Goal: Task Accomplishment & Management: Use online tool/utility

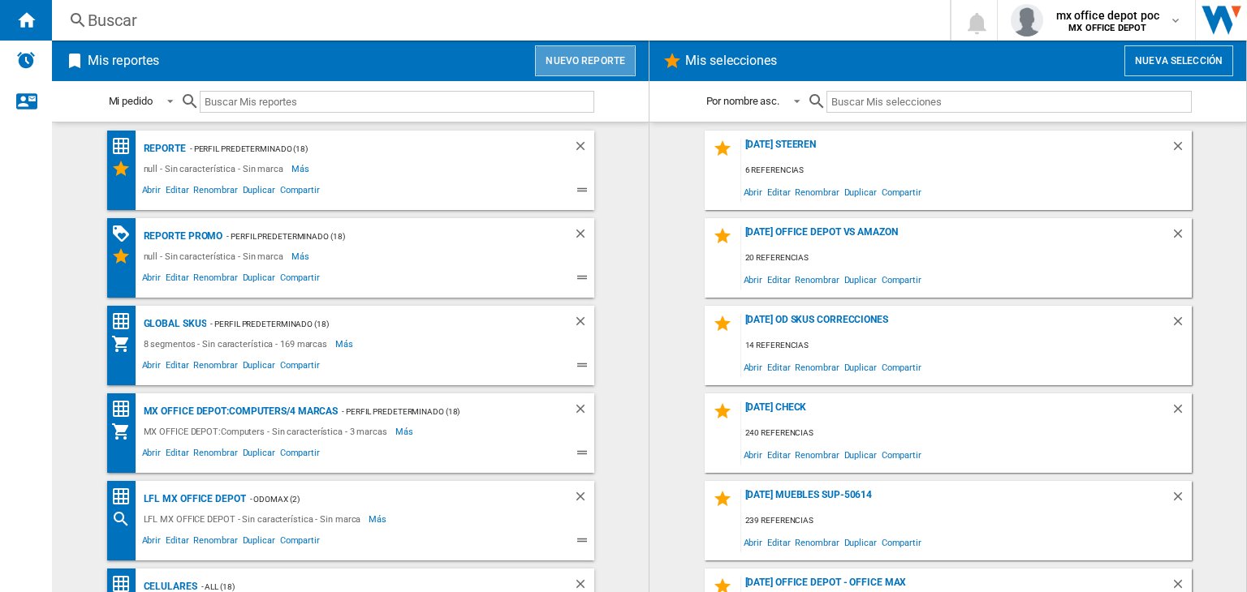
click at [610, 59] on button "Nuevo reporte" at bounding box center [585, 60] width 101 height 31
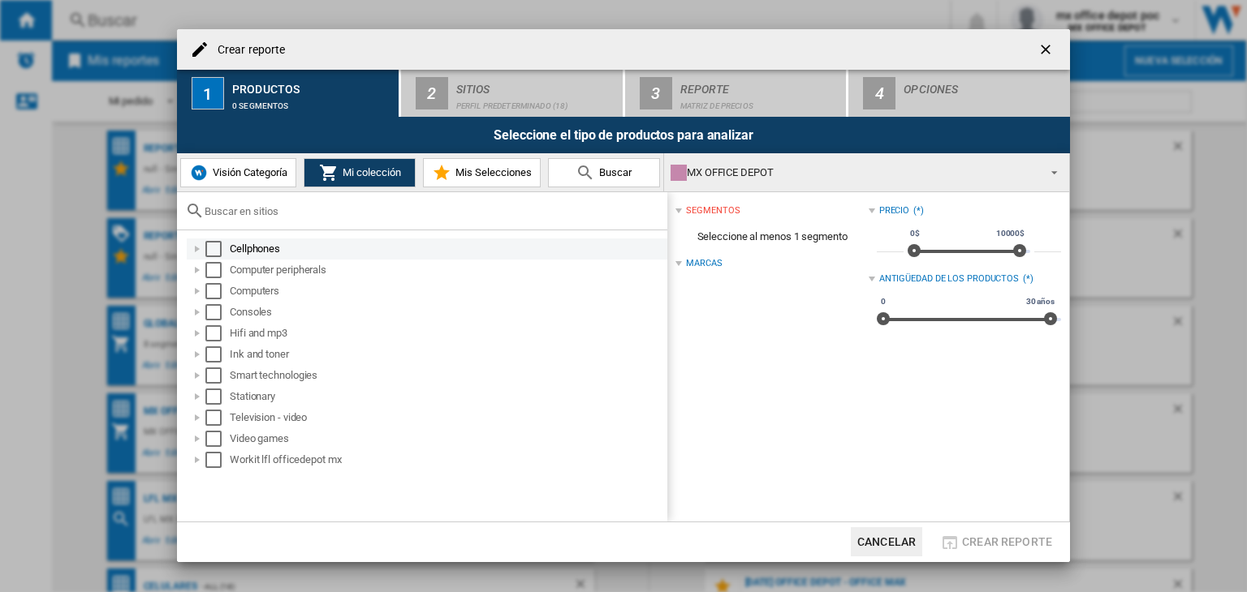
click at [194, 248] on div at bounding box center [197, 249] width 16 height 16
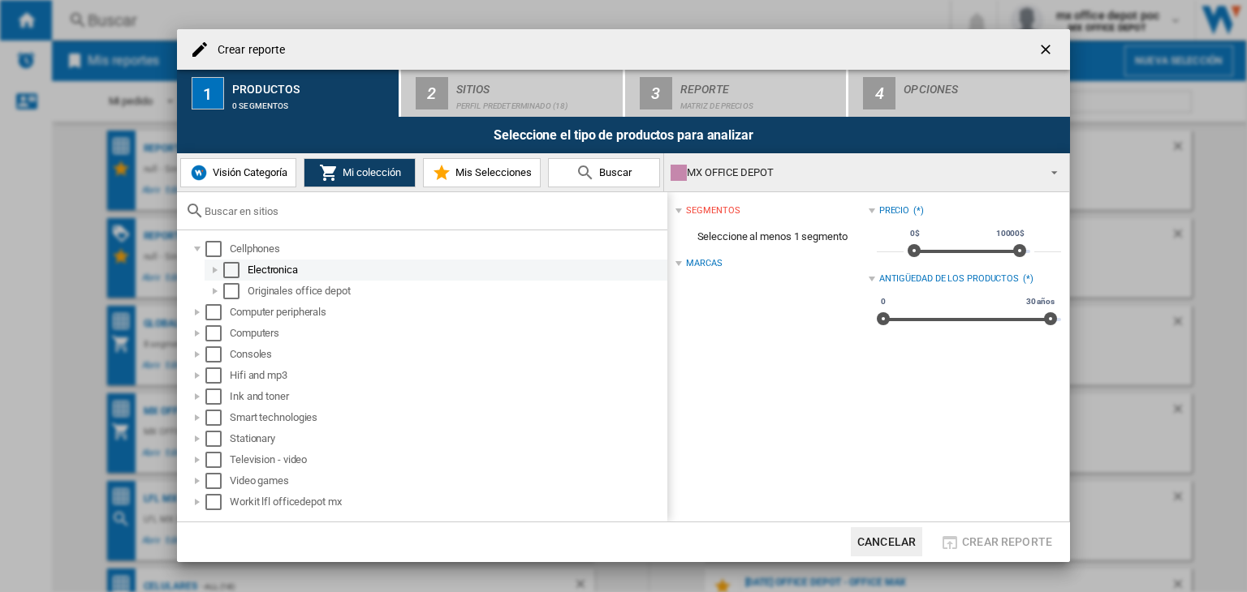
click at [211, 278] on div at bounding box center [215, 270] width 16 height 16
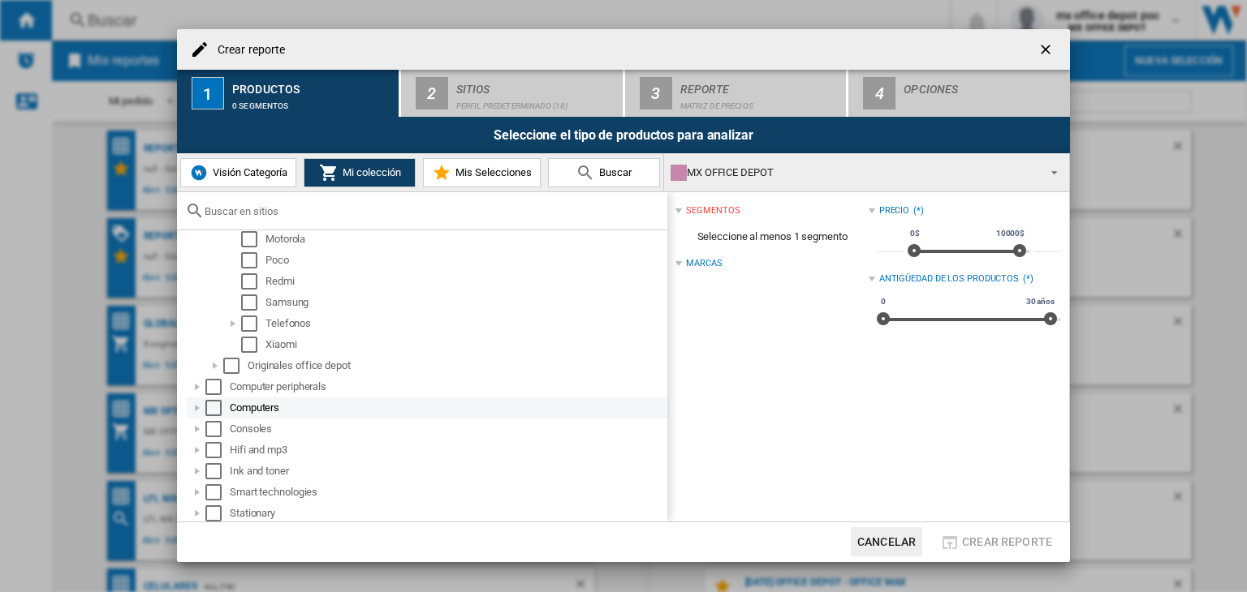
scroll to position [162, 0]
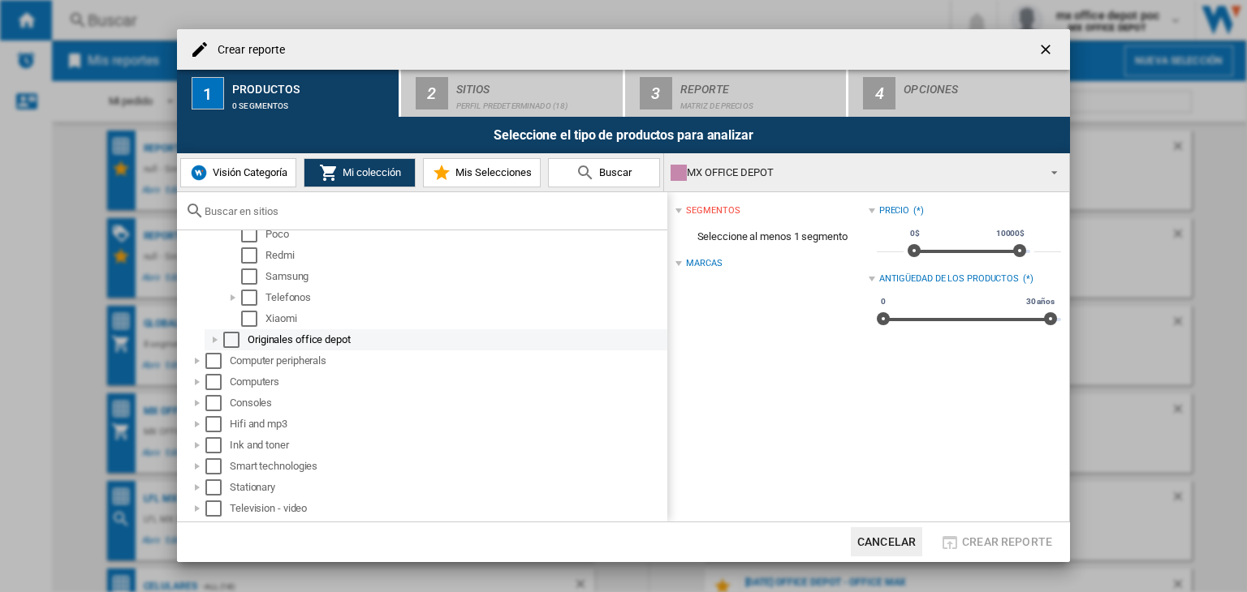
click at [216, 338] on div at bounding box center [215, 340] width 16 height 16
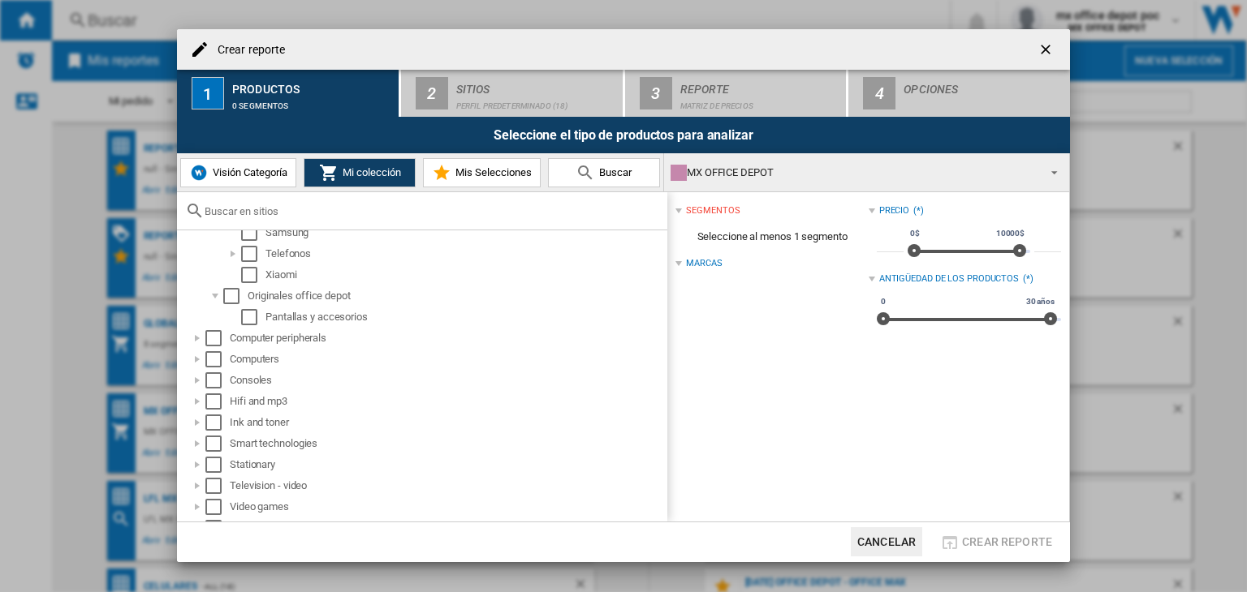
scroll to position [224, 0]
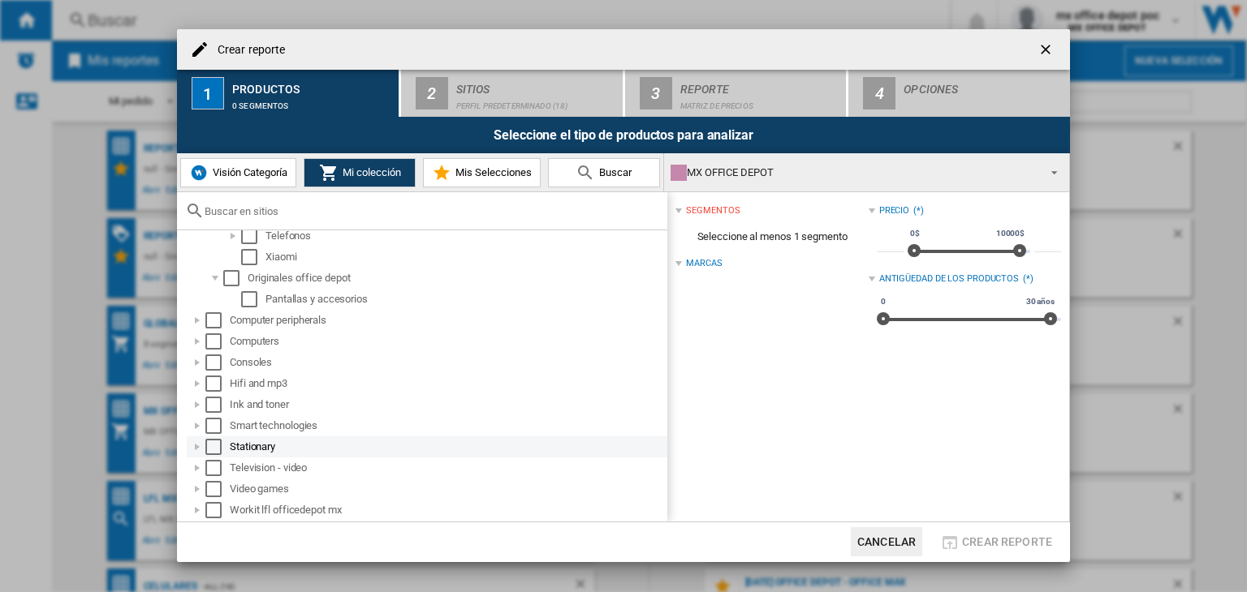
click at [196, 452] on div at bounding box center [197, 447] width 16 height 16
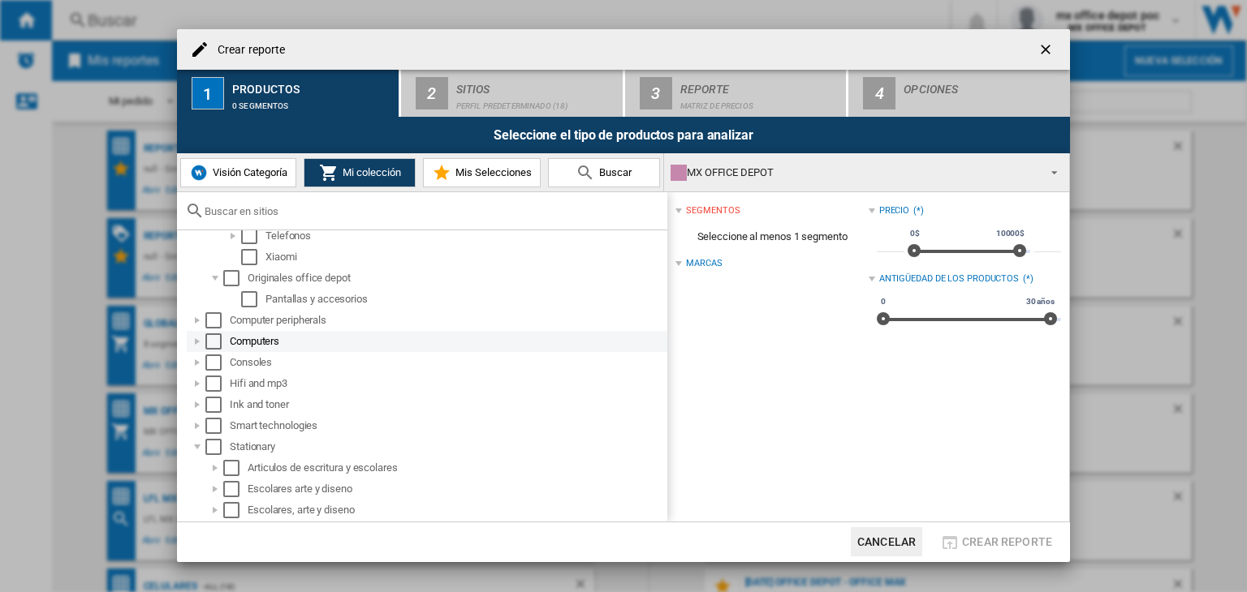
scroll to position [393, 0]
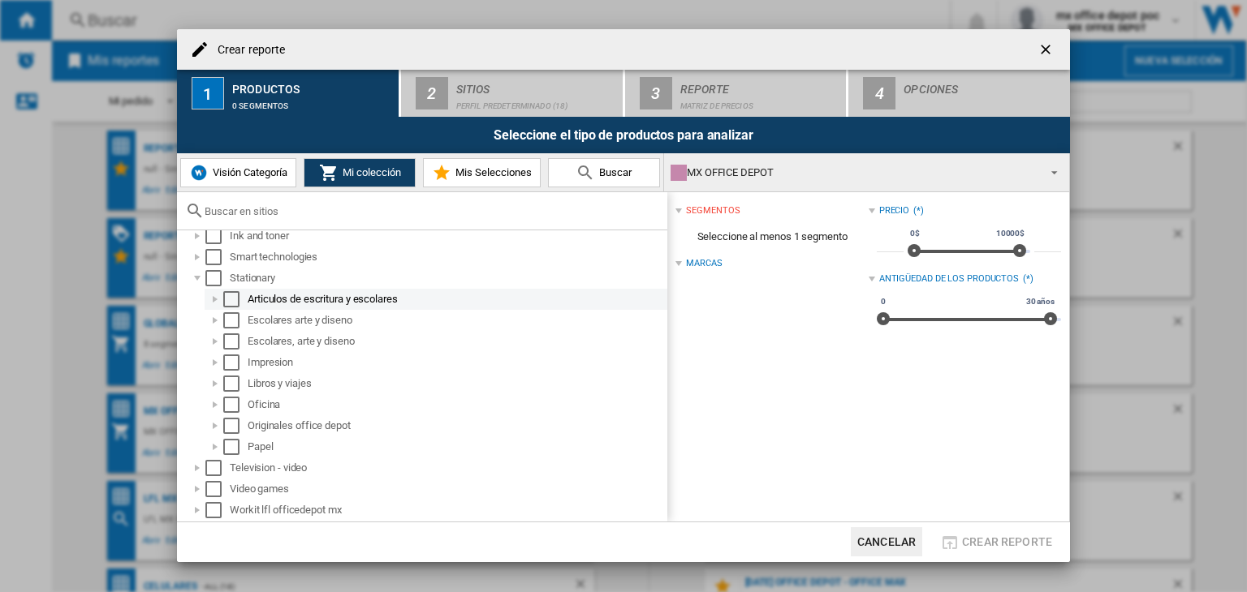
click at [214, 296] on div at bounding box center [215, 299] width 16 height 16
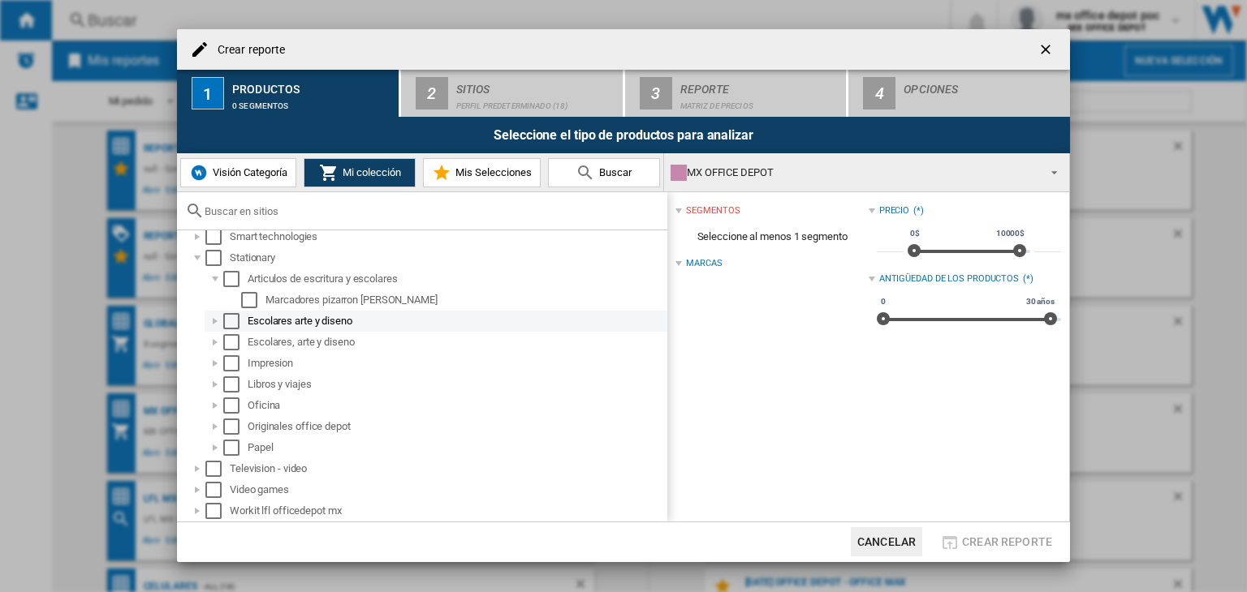
click at [213, 320] on div at bounding box center [215, 321] width 16 height 16
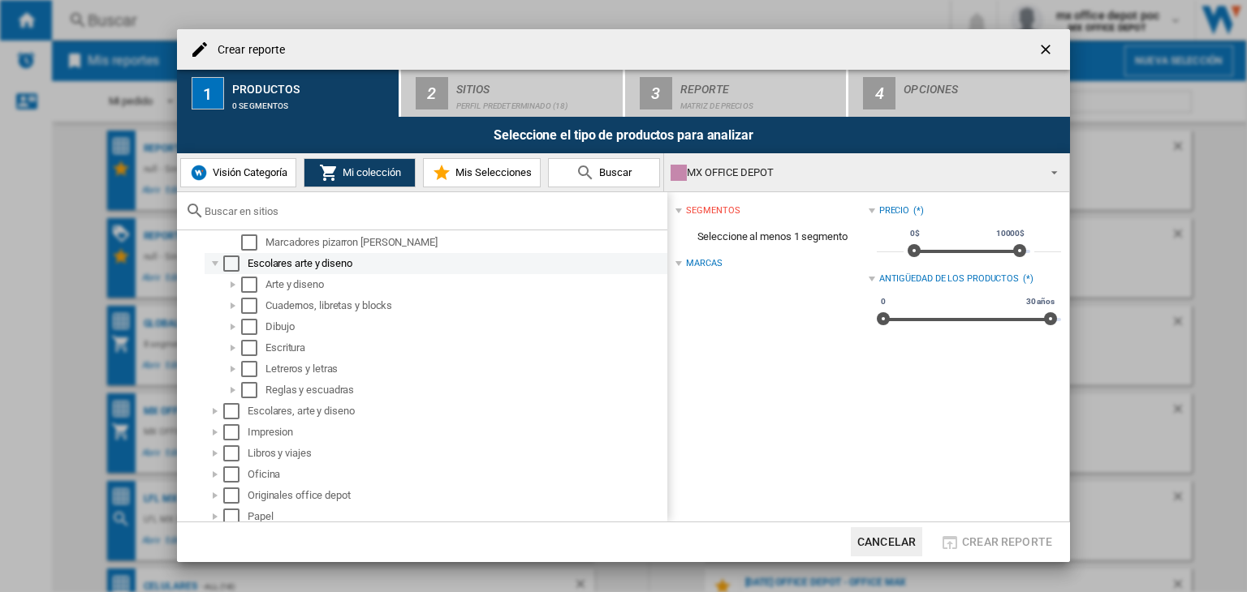
scroll to position [494, 0]
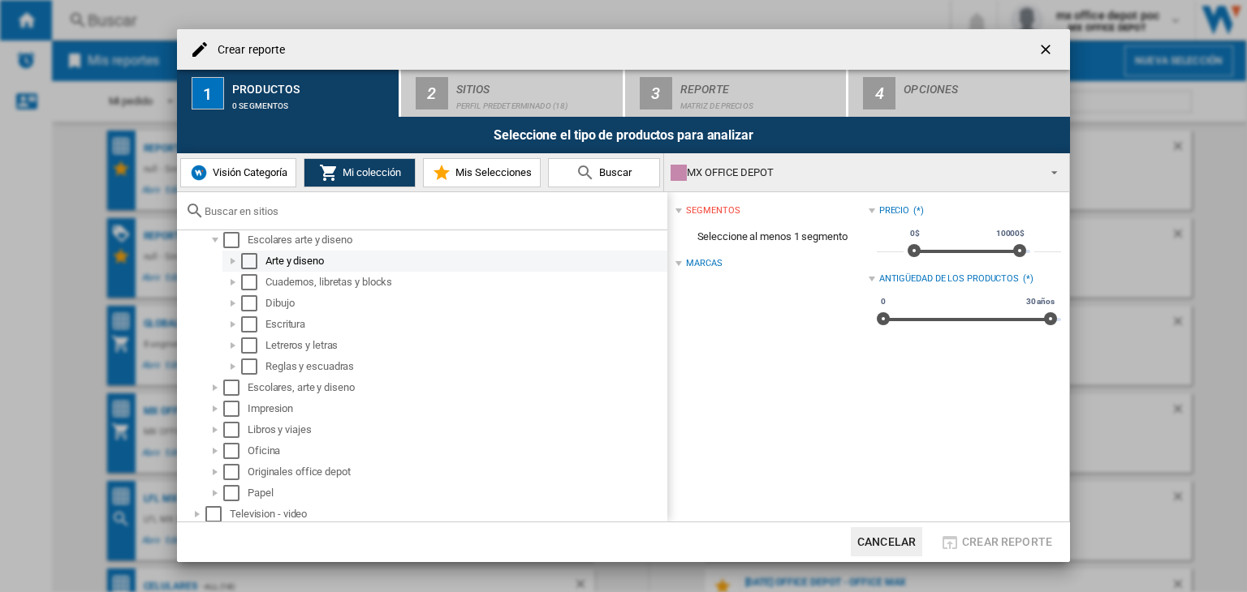
click at [226, 264] on div at bounding box center [233, 261] width 16 height 16
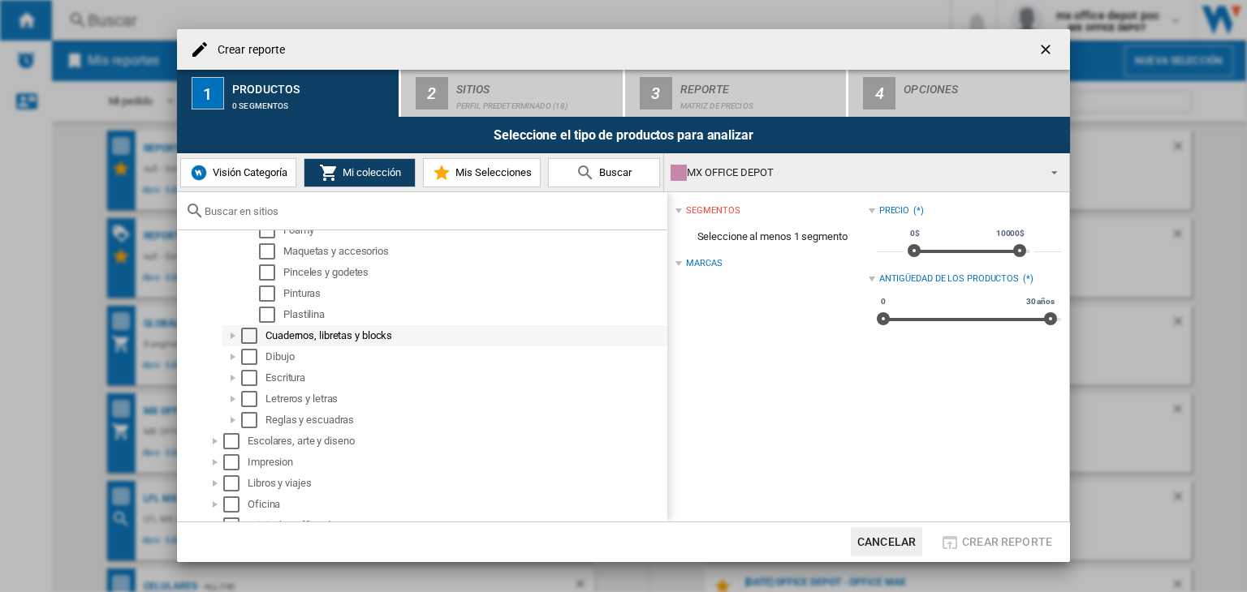
scroll to position [657, 0]
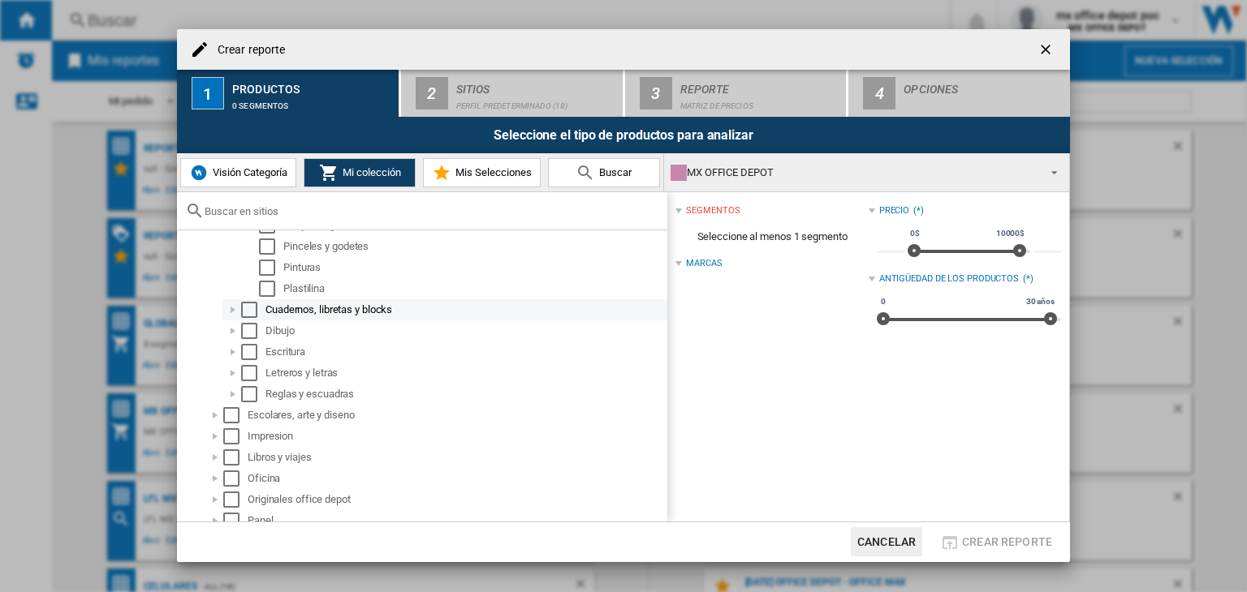
click at [230, 312] on div at bounding box center [233, 310] width 16 height 16
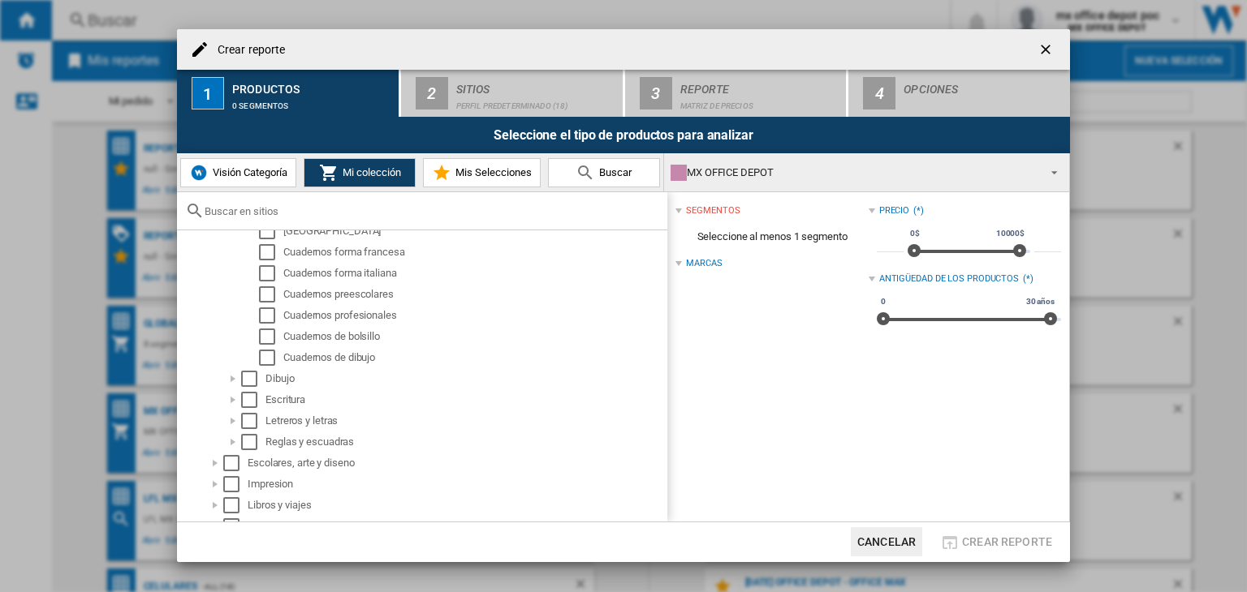
scroll to position [819, 0]
click at [228, 357] on div at bounding box center [233, 359] width 16 height 16
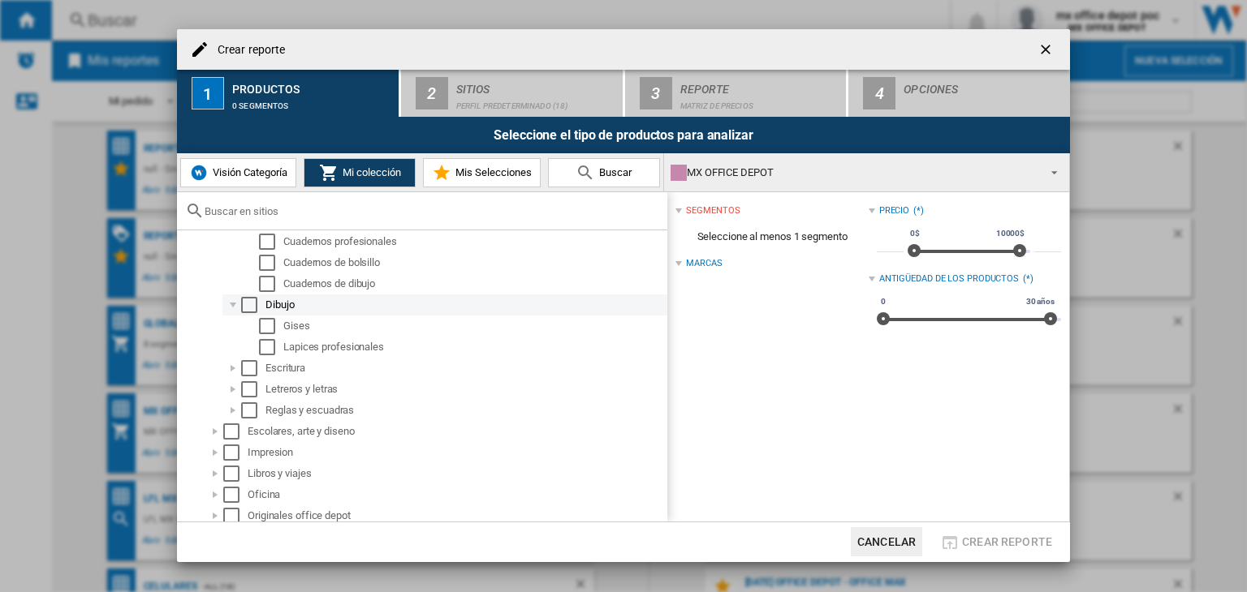
scroll to position [900, 0]
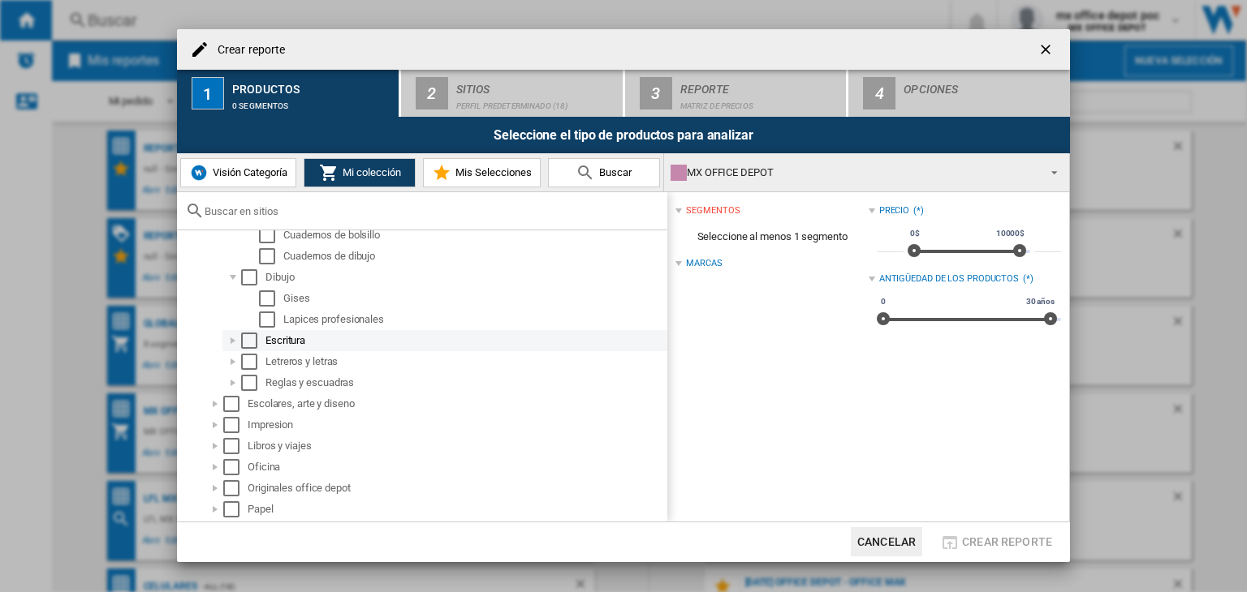
click at [230, 348] on div at bounding box center [233, 341] width 16 height 16
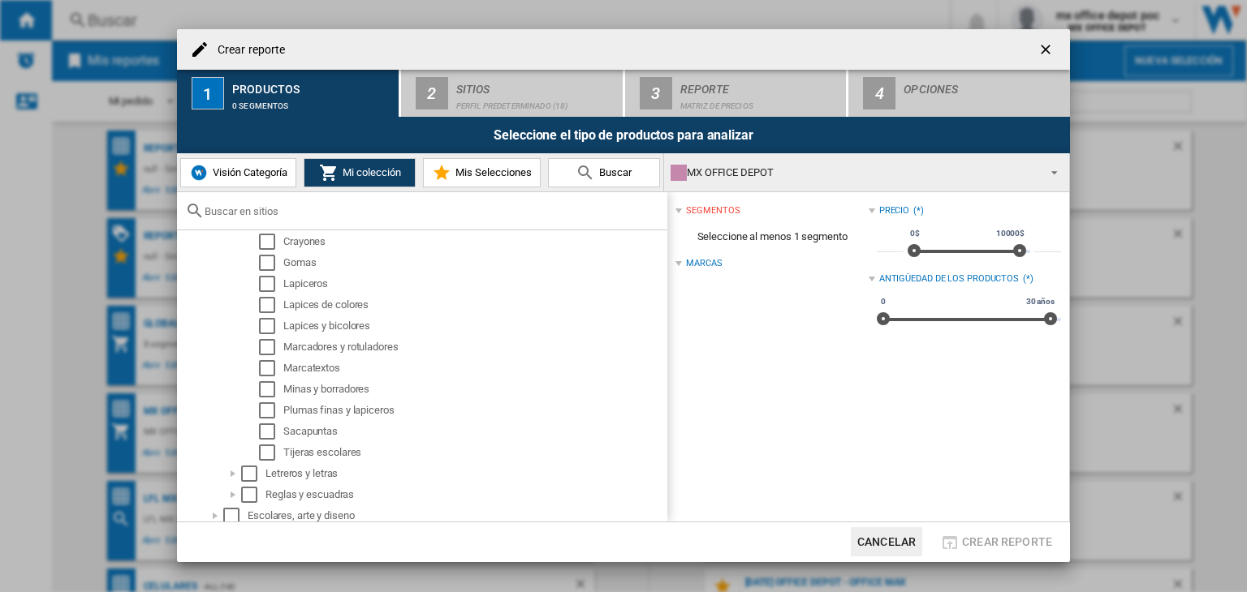
scroll to position [1144, 0]
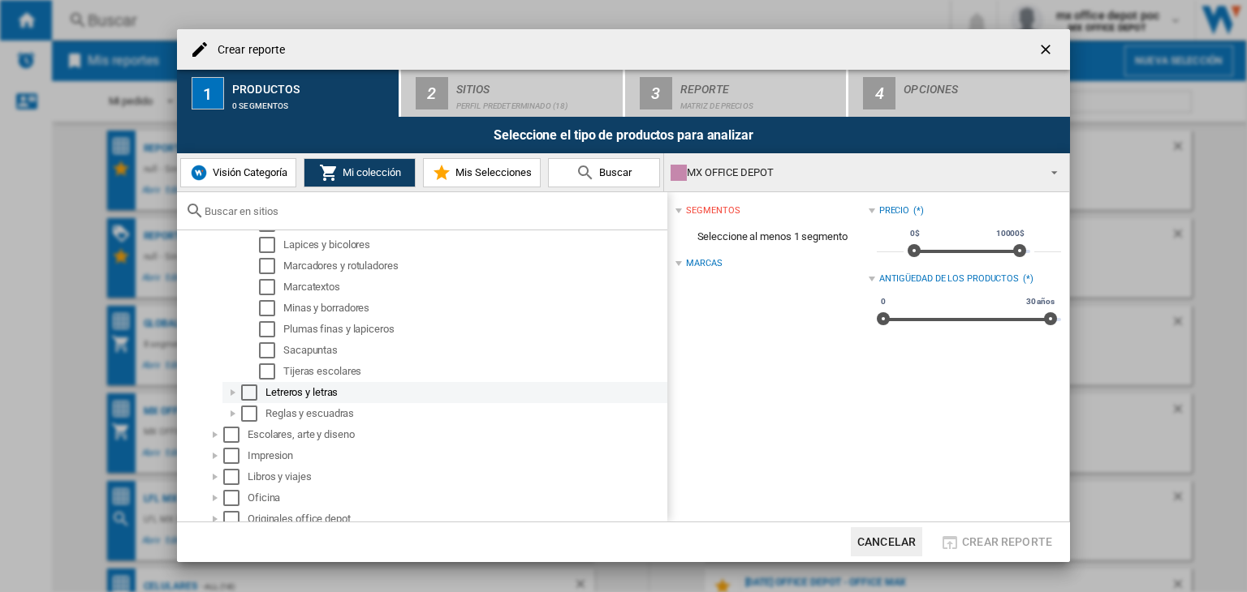
click at [235, 394] on div at bounding box center [233, 393] width 16 height 16
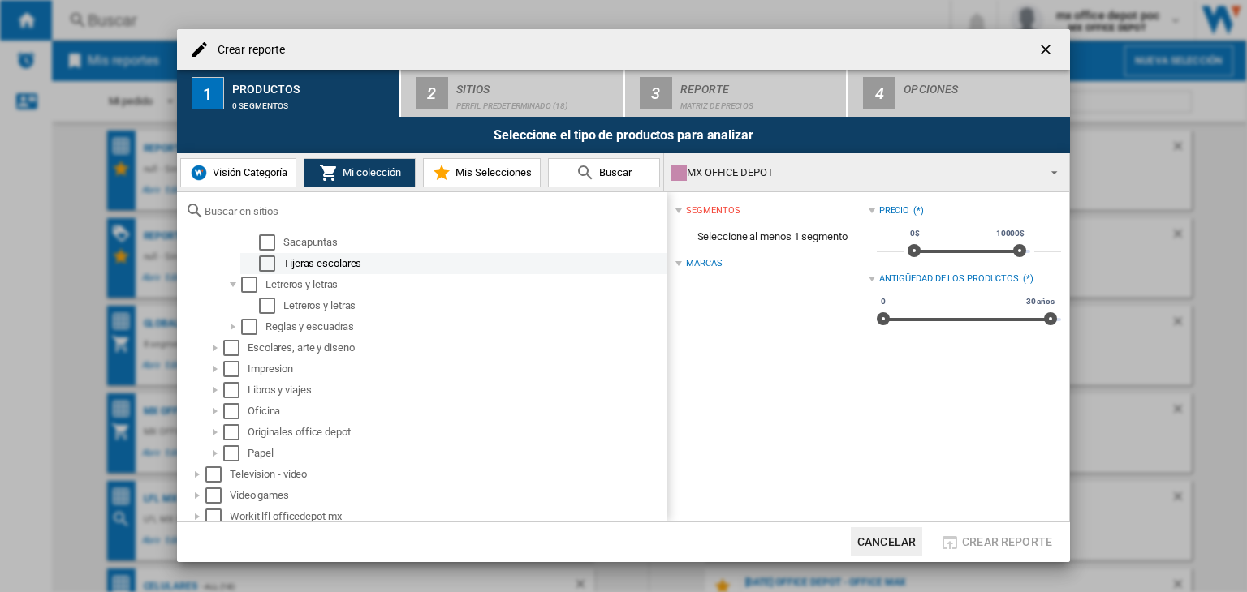
scroll to position [1257, 0]
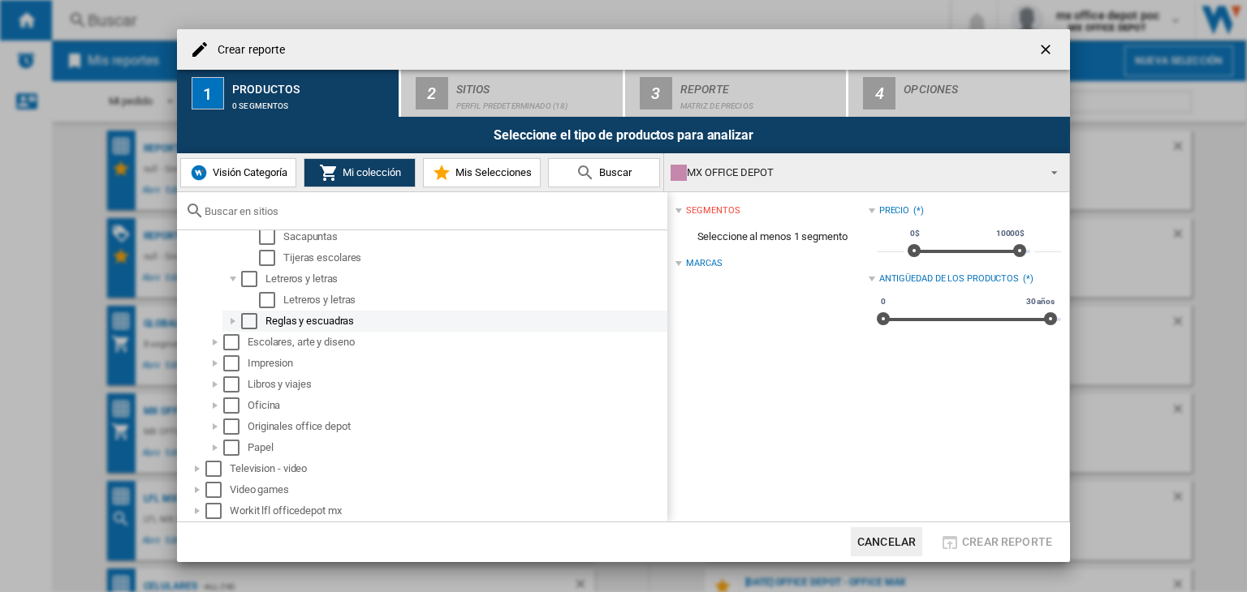
click at [234, 319] on div at bounding box center [233, 321] width 16 height 16
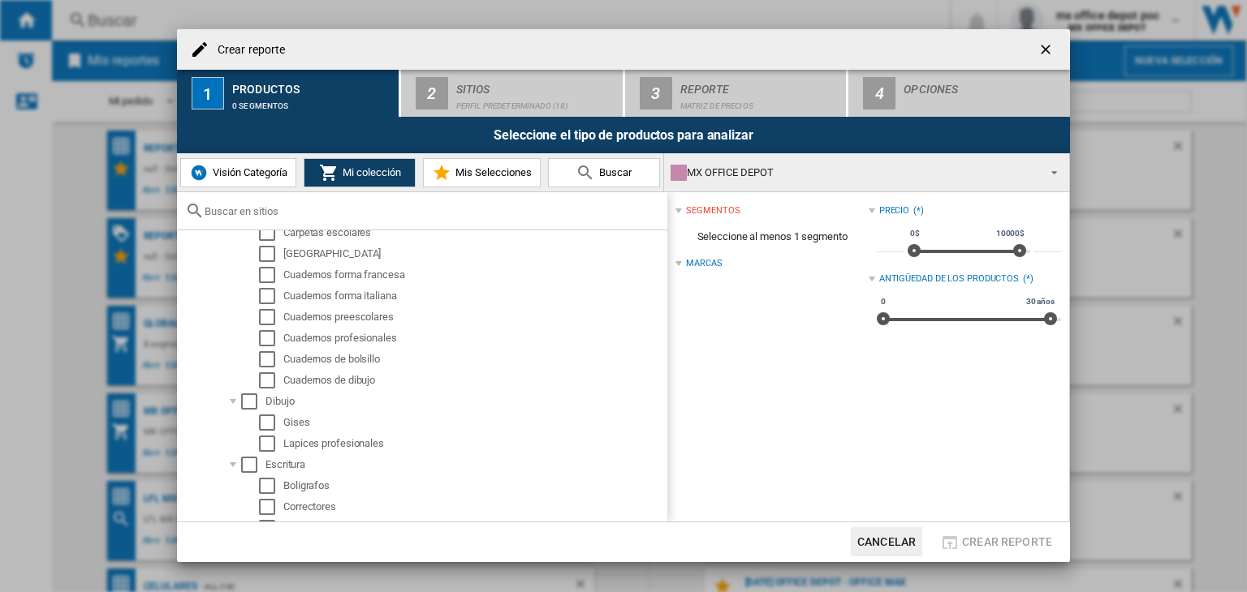
scroll to position [851, 0]
